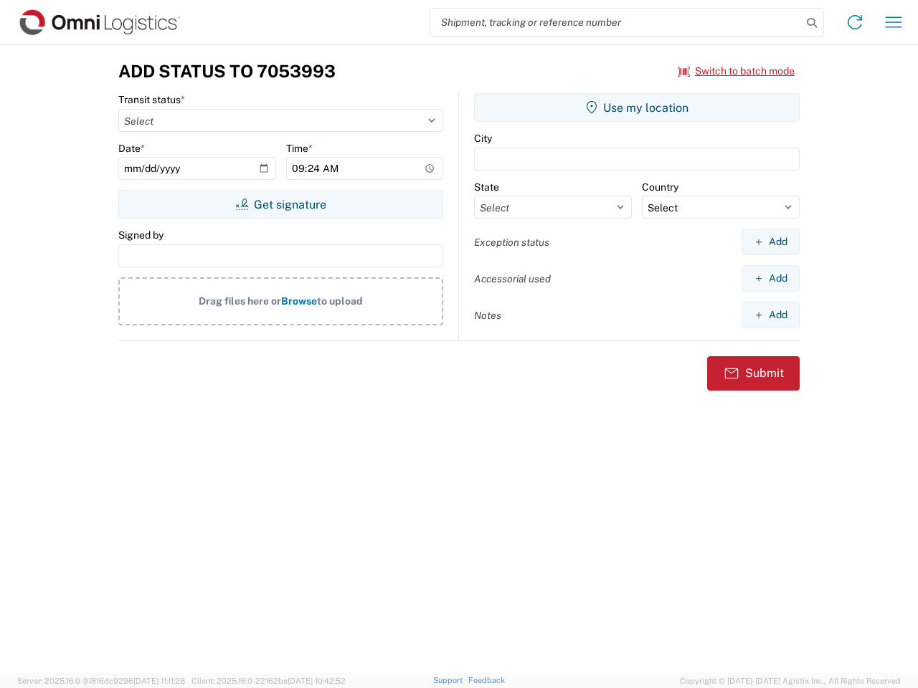
click at [616, 22] on input "search" at bounding box center [615, 22] width 371 height 27
click at [812, 23] on icon at bounding box center [812, 23] width 20 height 20
click at [855, 22] on icon at bounding box center [854, 22] width 23 height 23
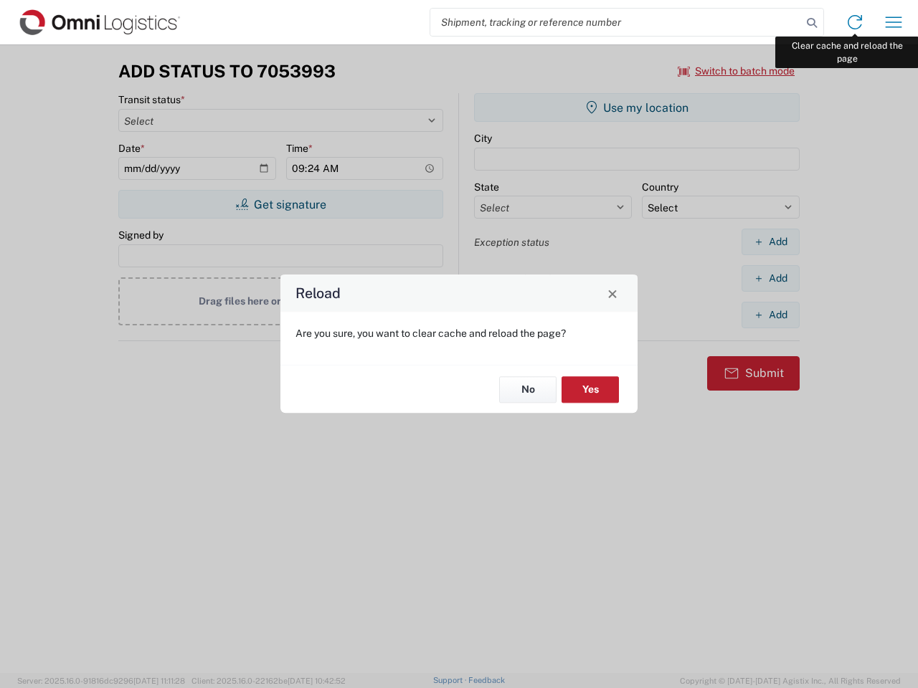
click at [893, 22] on div "Reload Are you sure, you want to clear cache and reload the page? No Yes" at bounding box center [459, 344] width 918 height 688
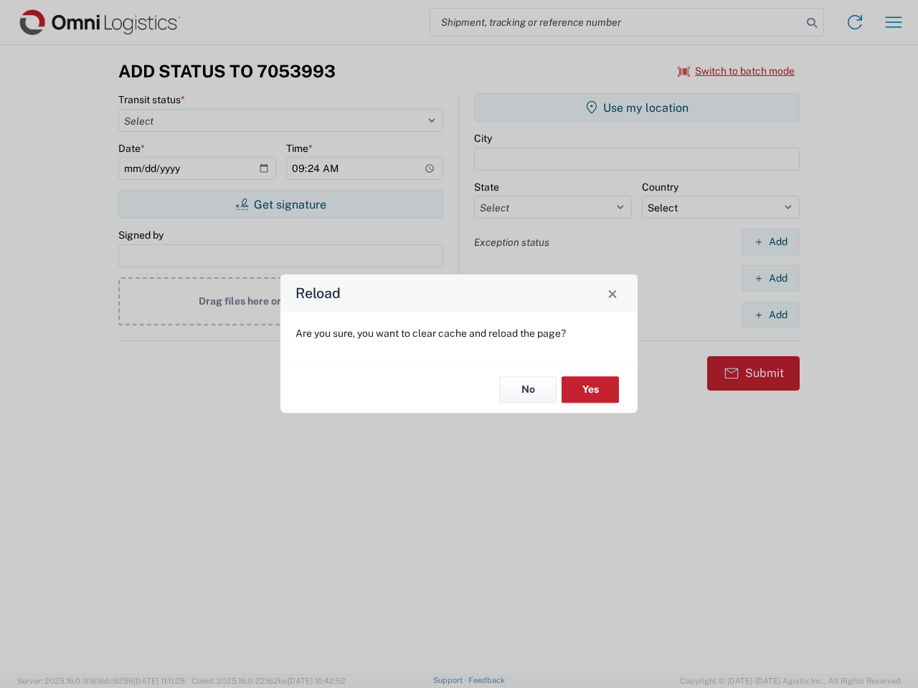
click at [736, 71] on div "Reload Are you sure, you want to clear cache and reload the page? No Yes" at bounding box center [459, 344] width 918 height 688
click at [280, 204] on div "Reload Are you sure, you want to clear cache and reload the page? No Yes" at bounding box center [459, 344] width 918 height 688
click at [637, 108] on div "Reload Are you sure, you want to clear cache and reload the page? No Yes" at bounding box center [459, 344] width 918 height 688
click at [770, 242] on div "Reload Are you sure, you want to clear cache and reload the page? No Yes" at bounding box center [459, 344] width 918 height 688
click at [770, 278] on div "Reload Are you sure, you want to clear cache and reload the page? No Yes" at bounding box center [459, 344] width 918 height 688
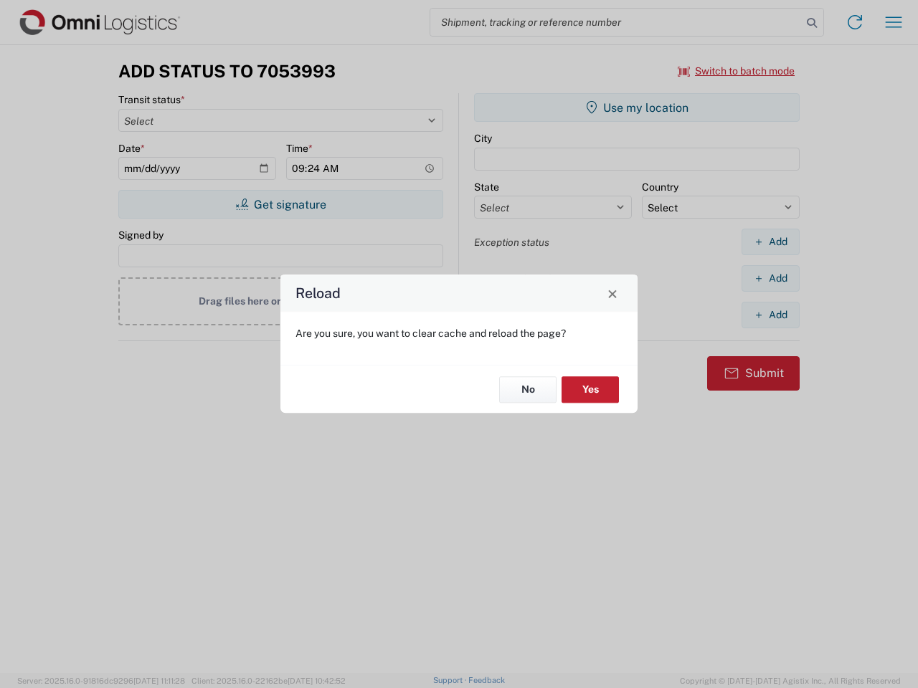
click at [770, 315] on div "Reload Are you sure, you want to clear cache and reload the page? No Yes" at bounding box center [459, 344] width 918 height 688
